Goal: Task Accomplishment & Management: Manage account settings

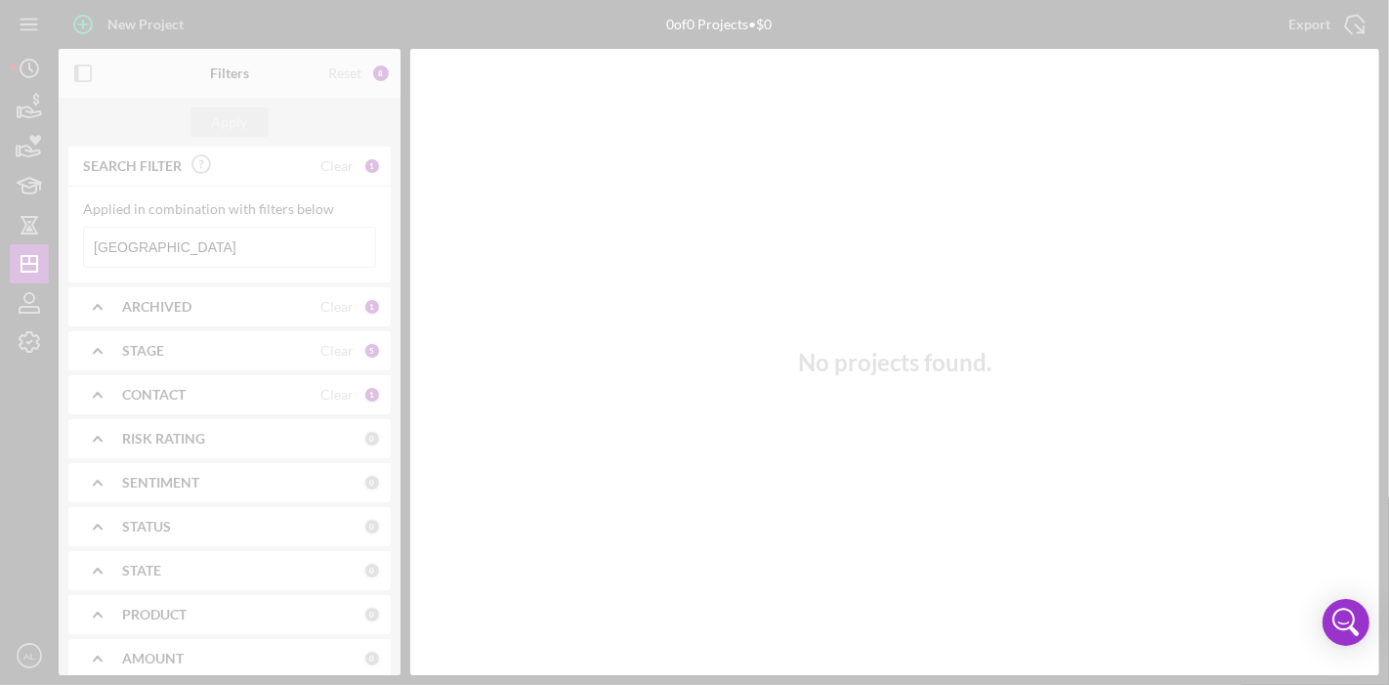
click at [1069, 196] on div at bounding box center [694, 342] width 1389 height 685
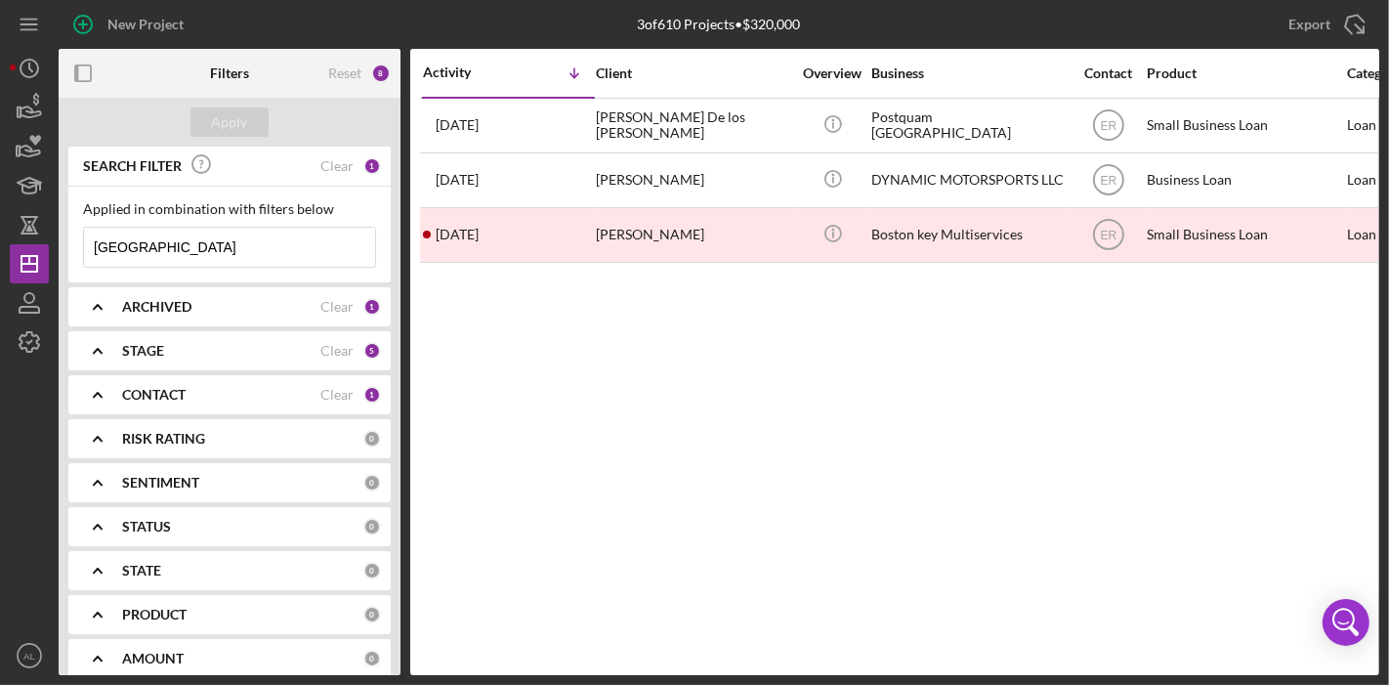
click at [890, 309] on div "Activity Icon/Table Sort Arrow Client Overview Business Contact Product Categor…" at bounding box center [894, 362] width 969 height 626
click at [734, 294] on div "Activity Icon/Table Sort Arrow Client Overview Business Contact Product Categor…" at bounding box center [894, 362] width 969 height 626
click at [301, 389] on div "CONTACT" at bounding box center [221, 395] width 198 height 16
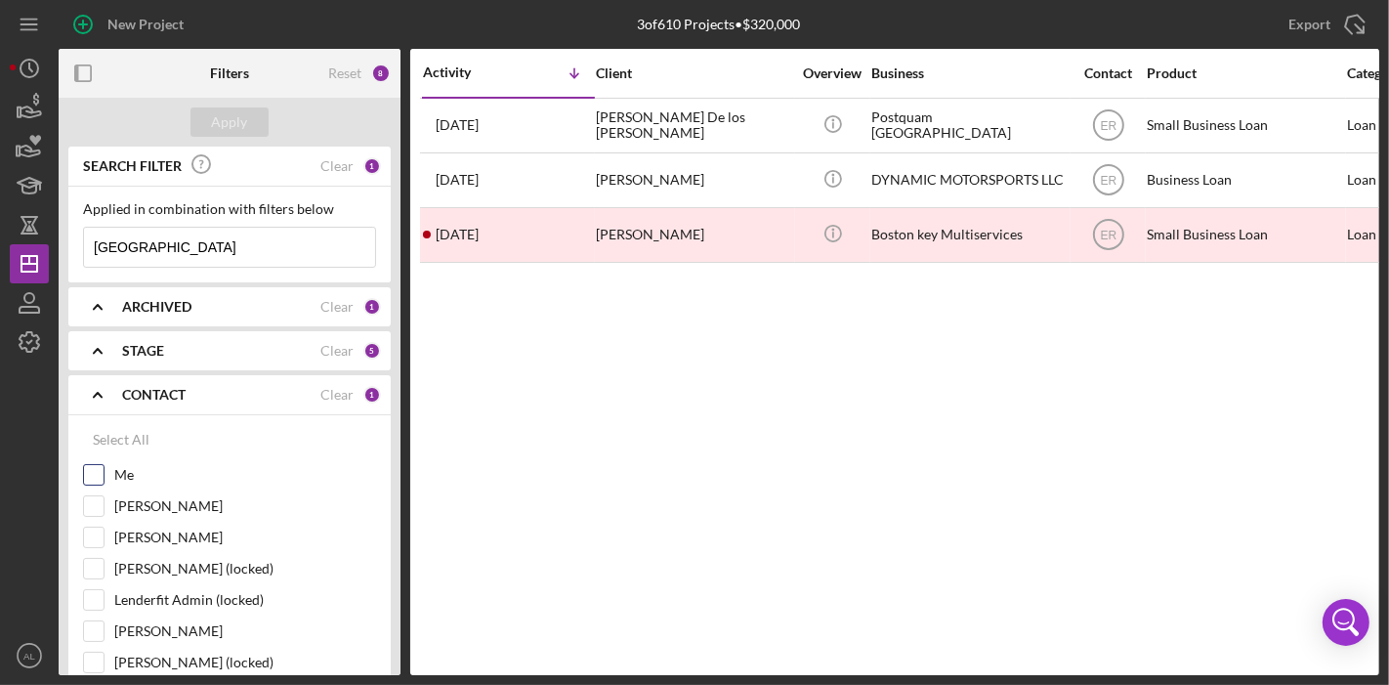
click at [100, 473] on input "Me" at bounding box center [94, 475] width 20 height 20
checkbox input "true"
click at [233, 118] on div "Apply" at bounding box center [230, 121] width 36 height 29
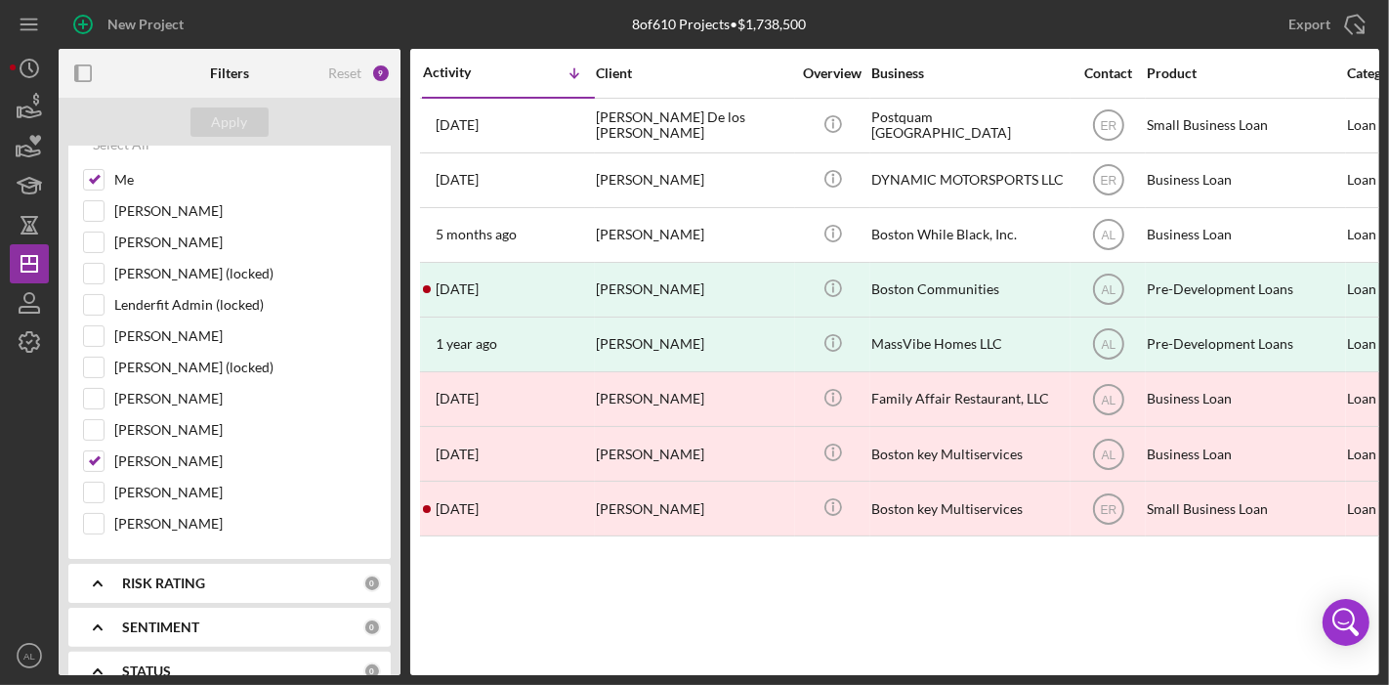
scroll to position [290, 0]
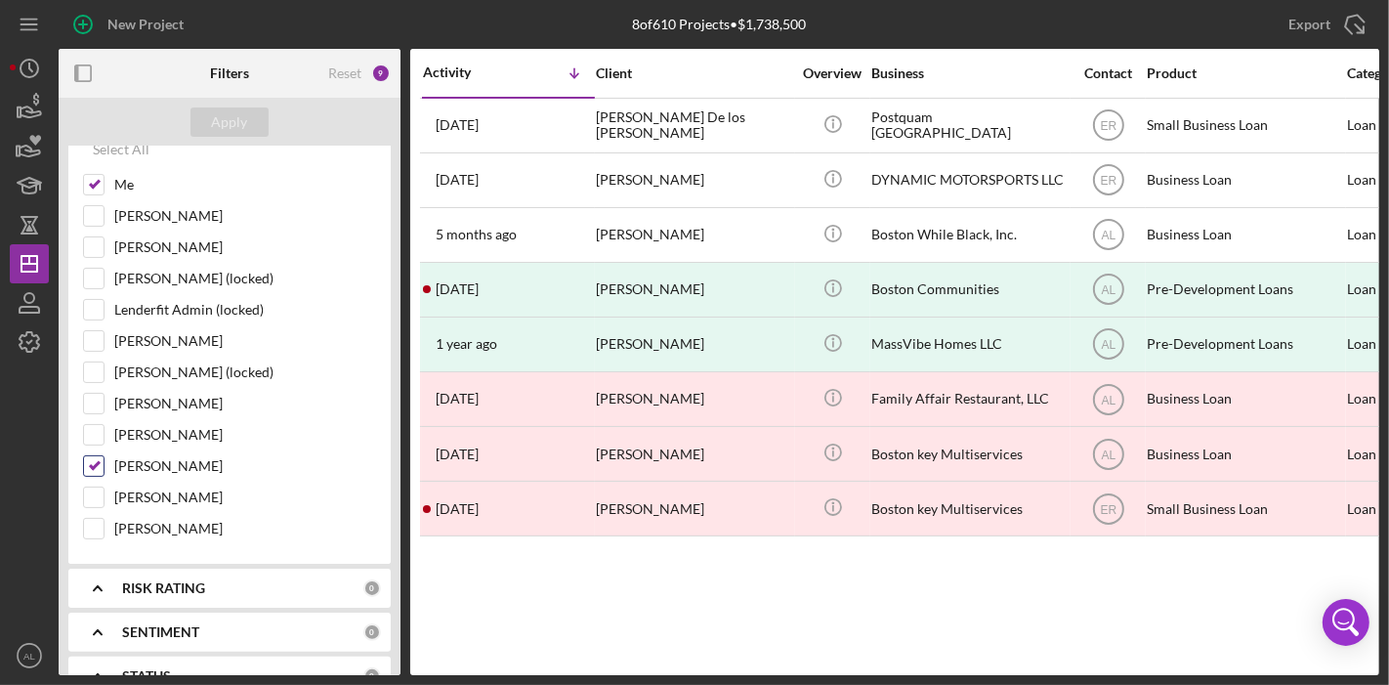
click at [97, 456] on input "[PERSON_NAME]" at bounding box center [94, 466] width 20 height 20
checkbox input "false"
click at [248, 100] on div "Apply" at bounding box center [230, 122] width 342 height 49
click at [242, 115] on div "Apply" at bounding box center [230, 121] width 36 height 29
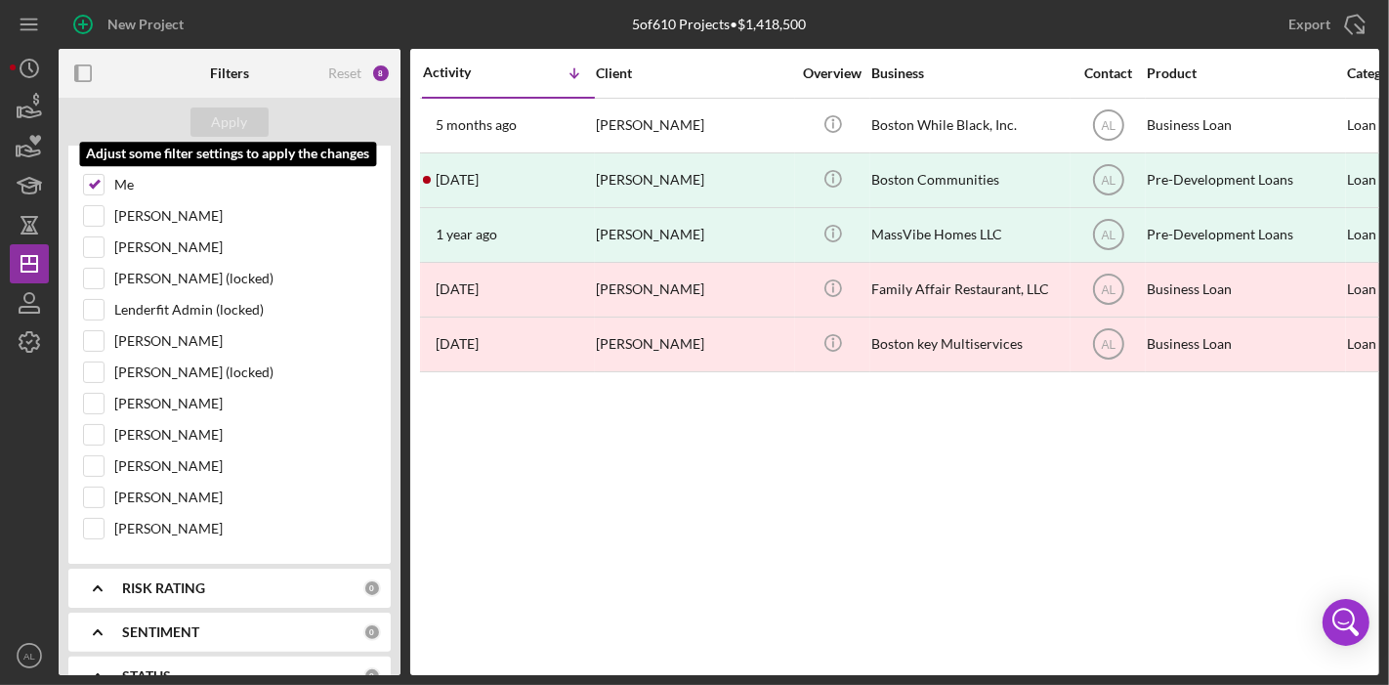
click at [355, 121] on div "Apply Adjust some filter settings to apply the changes" at bounding box center [230, 122] width 342 height 49
click at [363, 151] on div "Select All" at bounding box center [229, 149] width 293 height 39
click at [655, 554] on div "Activity Icon/Table Sort Arrow Client Overview Business Contact Product Categor…" at bounding box center [894, 362] width 969 height 626
